Goal: Task Accomplishment & Management: Complete application form

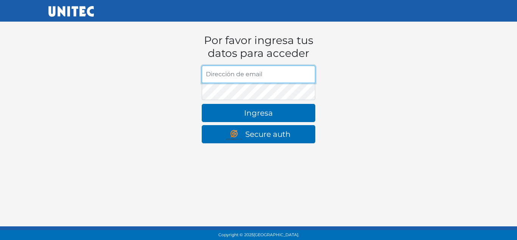
paste input "[EMAIL_ADDRESS][DOMAIN_NAME]"
type input "[EMAIL_ADDRESS][DOMAIN_NAME]"
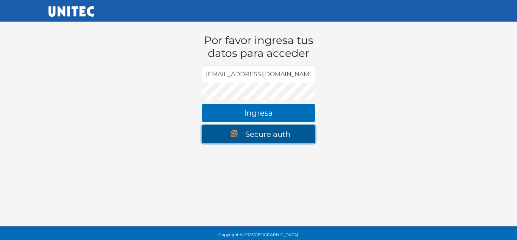
click at [217, 131] on link "Secure auth" at bounding box center [259, 134] width 114 height 18
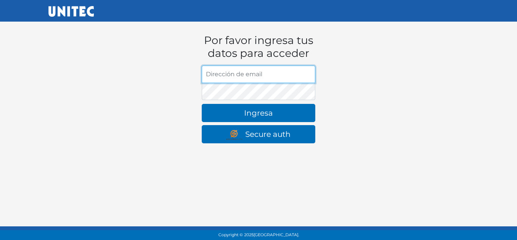
click at [225, 72] on input "Dirección de email" at bounding box center [259, 74] width 114 height 17
paste input "[EMAIL_ADDRESS][DOMAIN_NAME]"
type input "[EMAIL_ADDRESS][DOMAIN_NAME]"
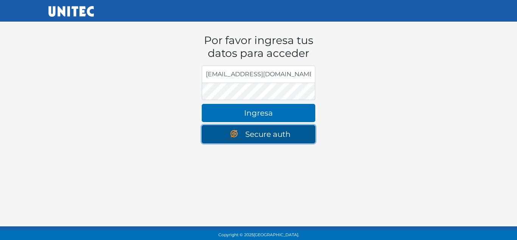
click at [215, 136] on link "Secure auth" at bounding box center [259, 134] width 114 height 18
